Goal: Transaction & Acquisition: Purchase product/service

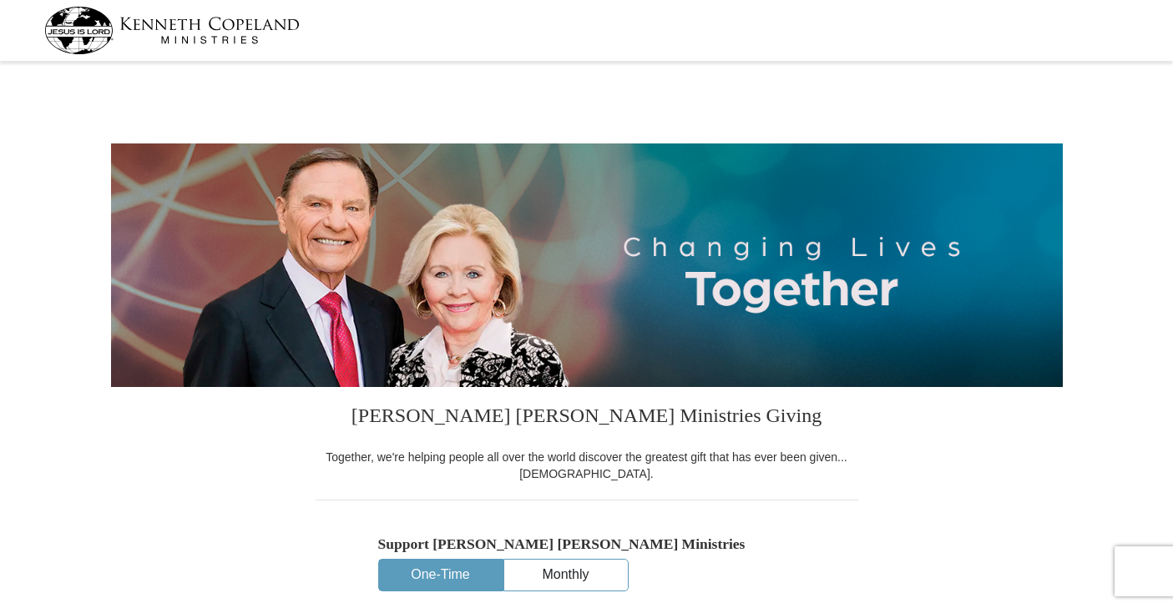
select select "TN"
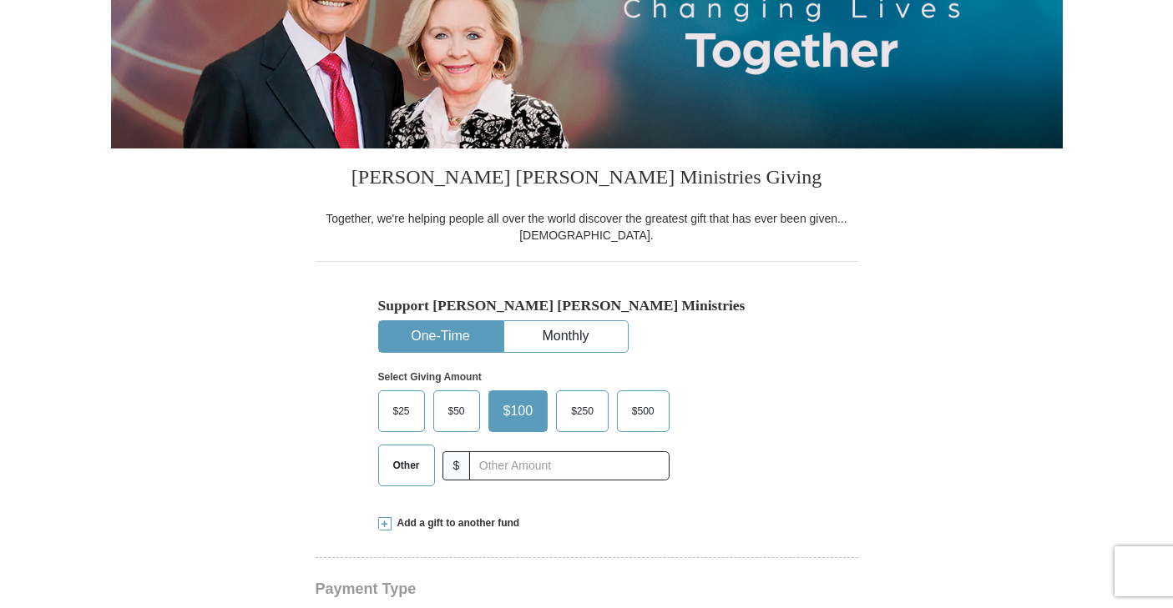
scroll to position [250, 0]
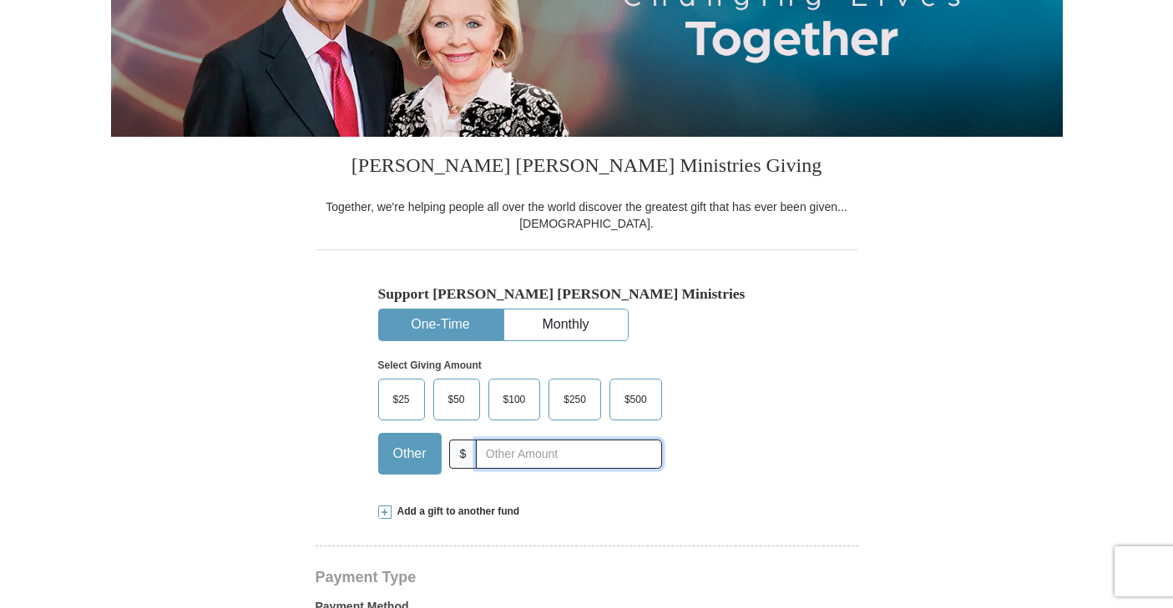
click at [495, 453] on input "text" at bounding box center [568, 454] width 185 height 29
type input "250.00"
click at [569, 404] on span "$250" at bounding box center [574, 399] width 39 height 25
click at [0, 0] on input "$250" at bounding box center [0, 0] width 0 height 0
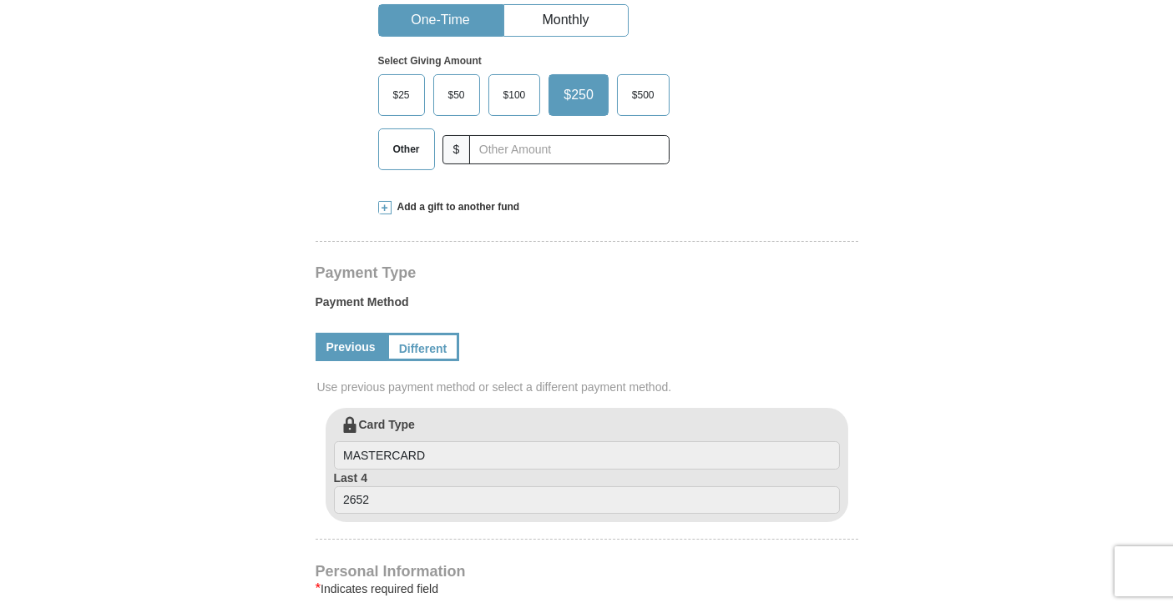
scroll to position [583, 0]
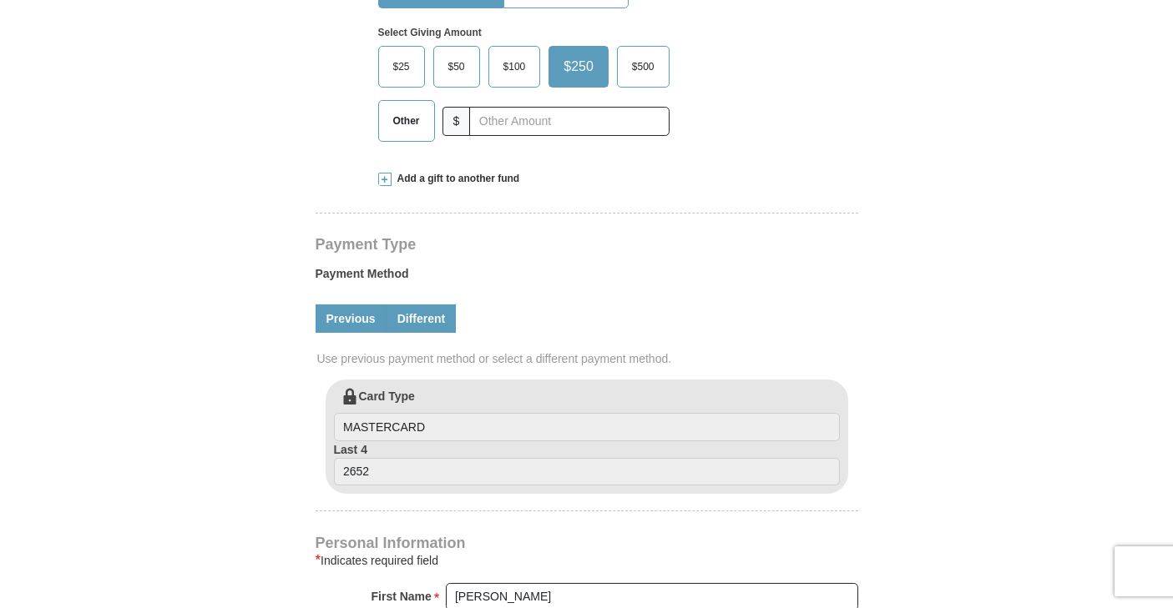
click at [412, 314] on link "Different" at bounding box center [421, 319] width 70 height 28
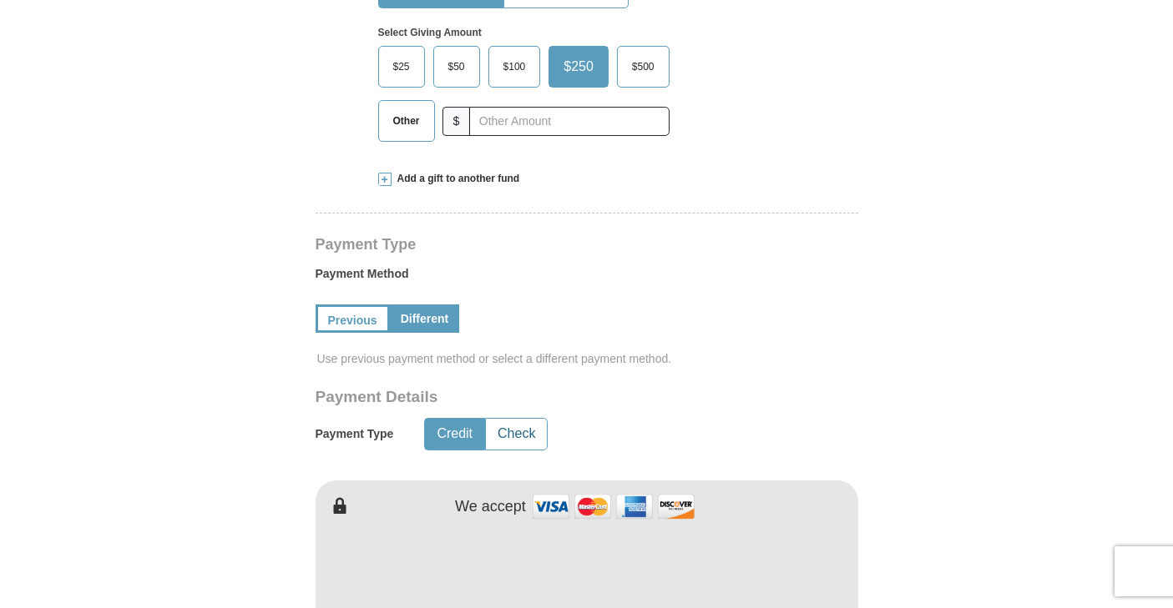
click at [514, 430] on button "Check" at bounding box center [516, 434] width 61 height 31
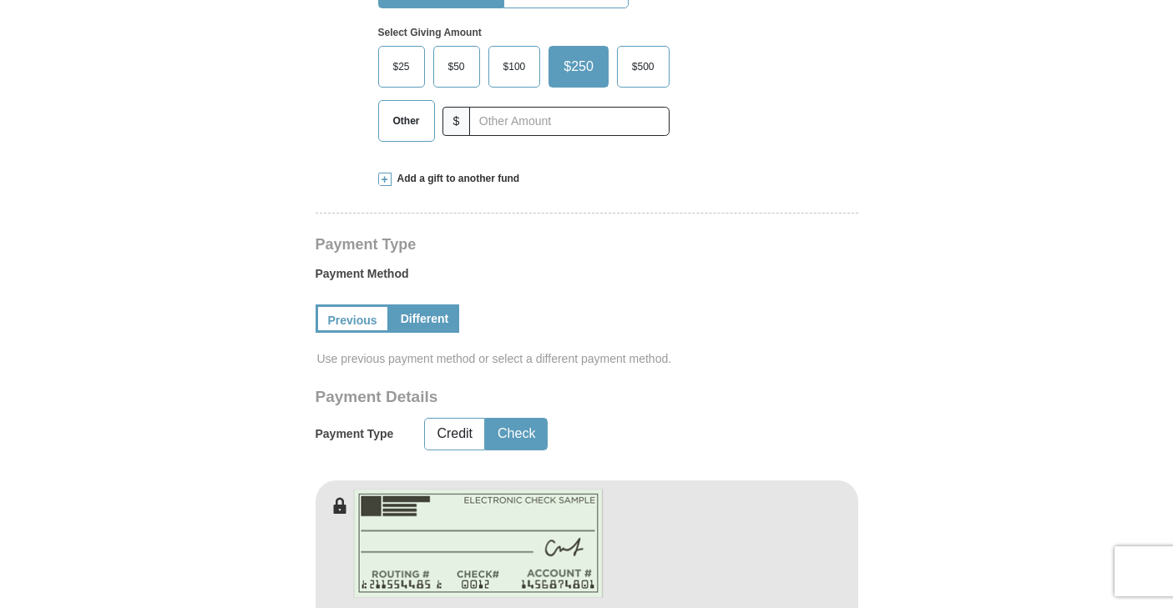
click at [416, 315] on link "Different" at bounding box center [425, 319] width 70 height 28
click at [341, 315] on link "Previous" at bounding box center [350, 319] width 71 height 28
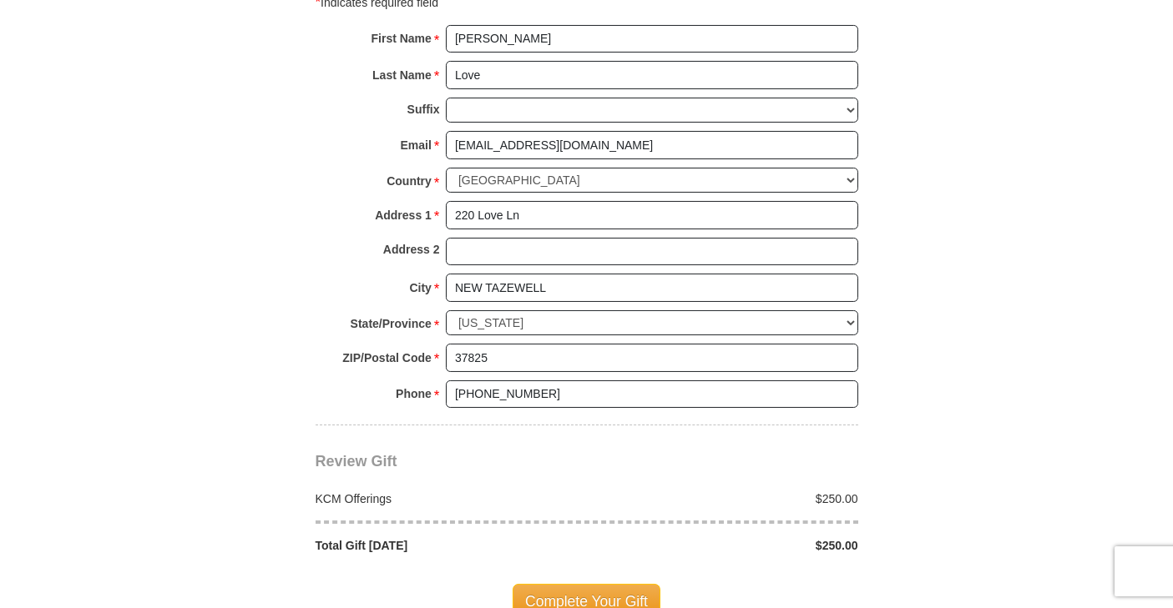
scroll to position [1251, 0]
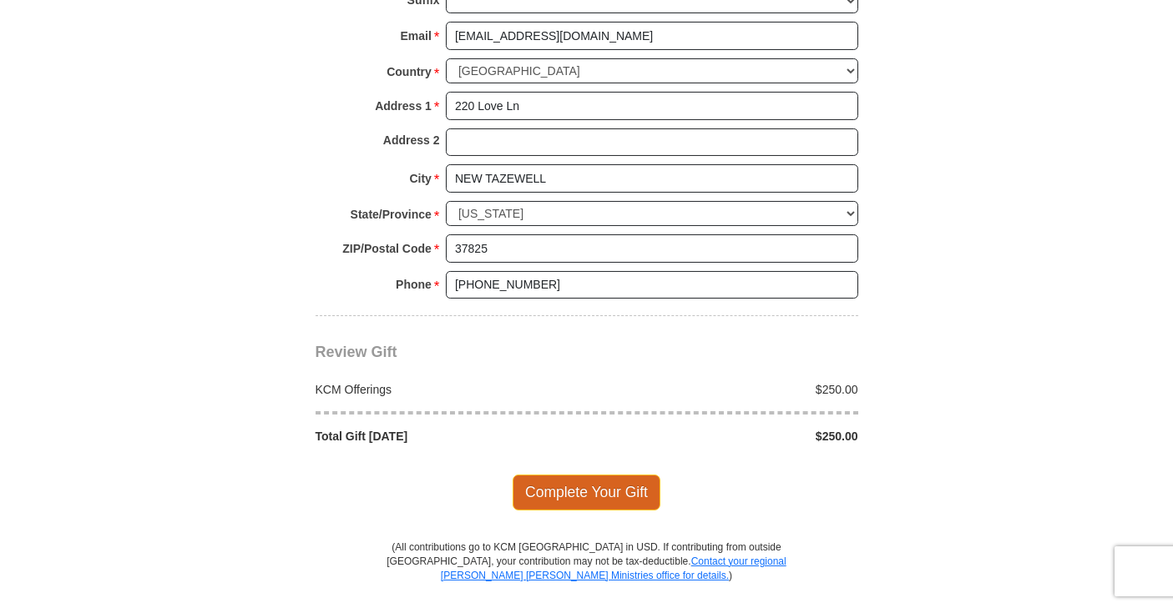
click at [595, 482] on span "Complete Your Gift" at bounding box center [586, 492] width 148 height 35
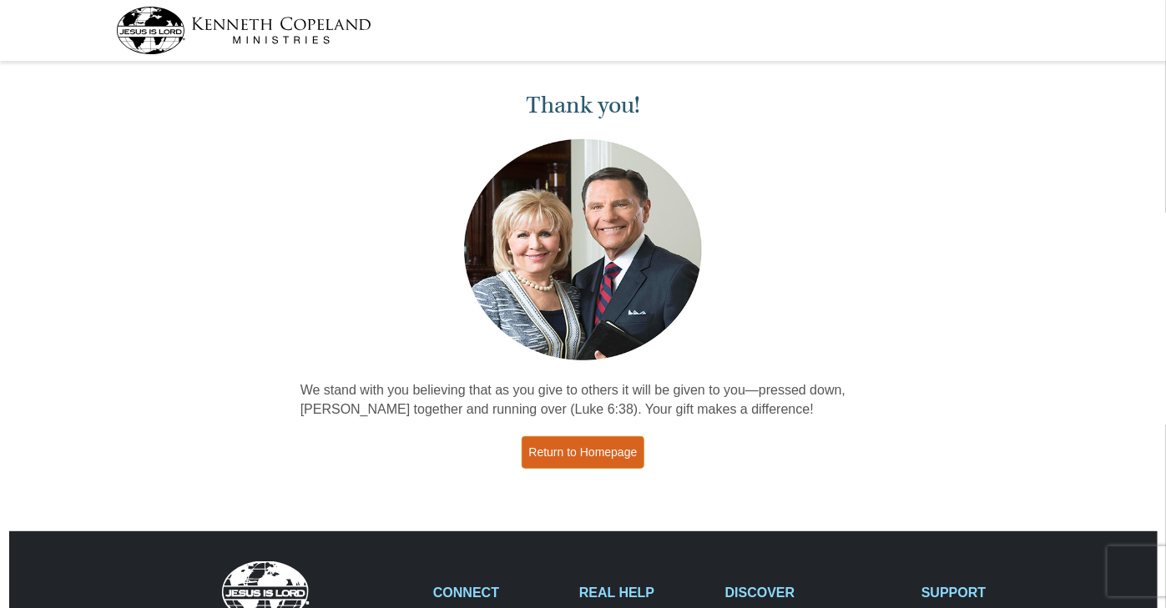
click at [606, 452] on link "Return to Homepage" at bounding box center [584, 452] width 124 height 33
